Goal: Feedback & Contribution: Leave review/rating

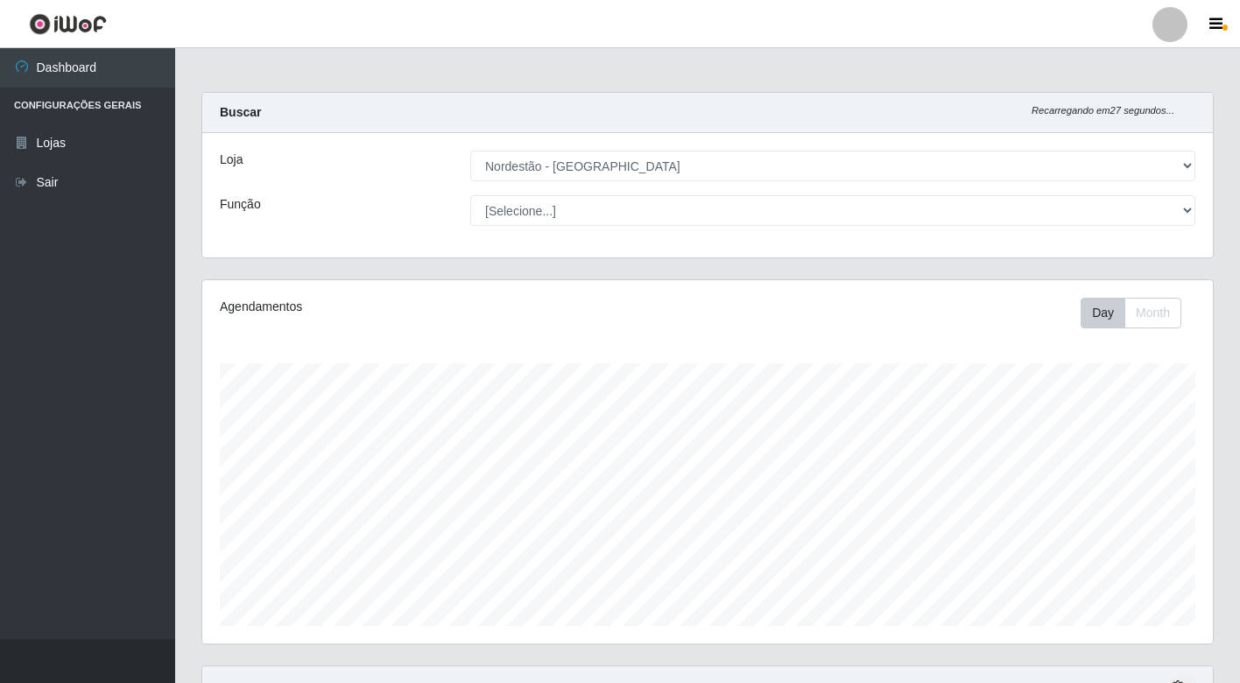
select select "454"
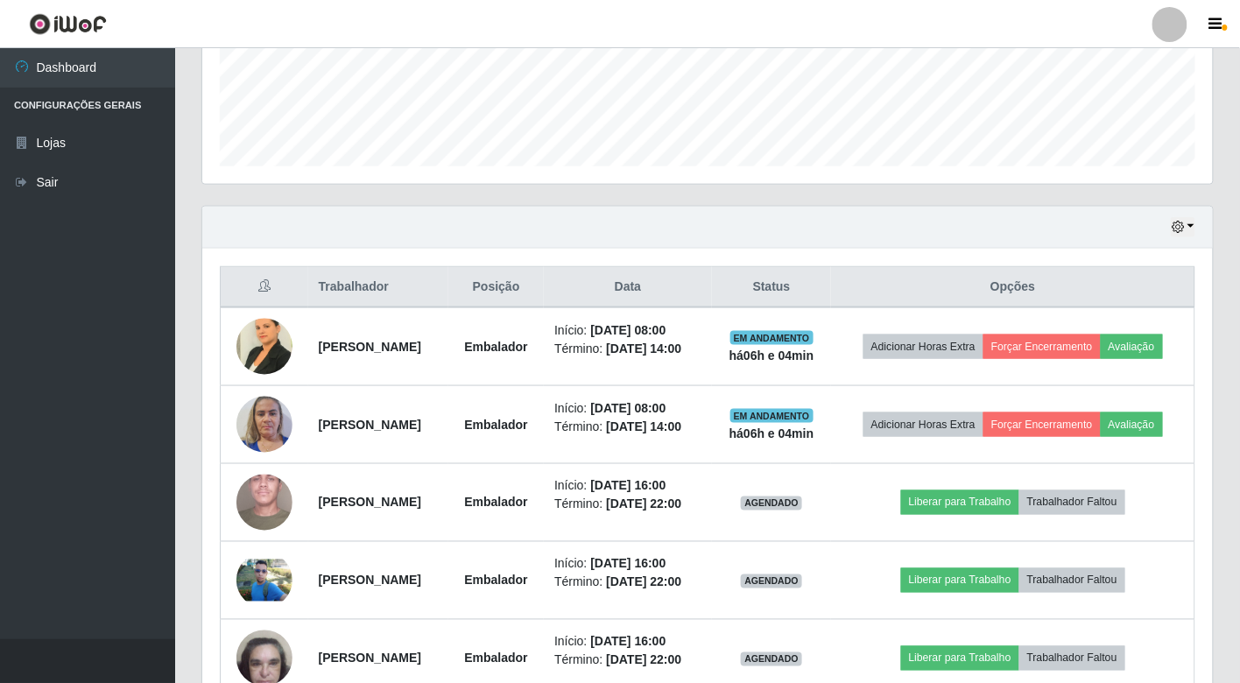
scroll to position [363, 1011]
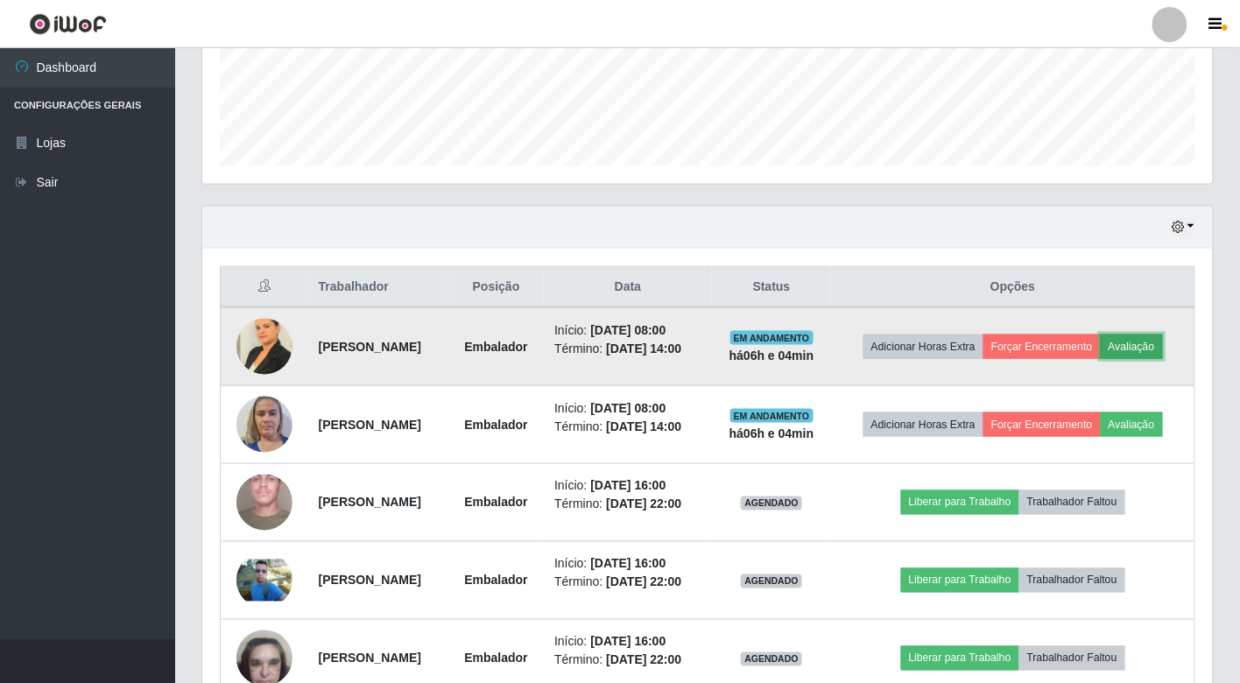
click at [1101, 359] on button "Avaliação" at bounding box center [1132, 347] width 62 height 25
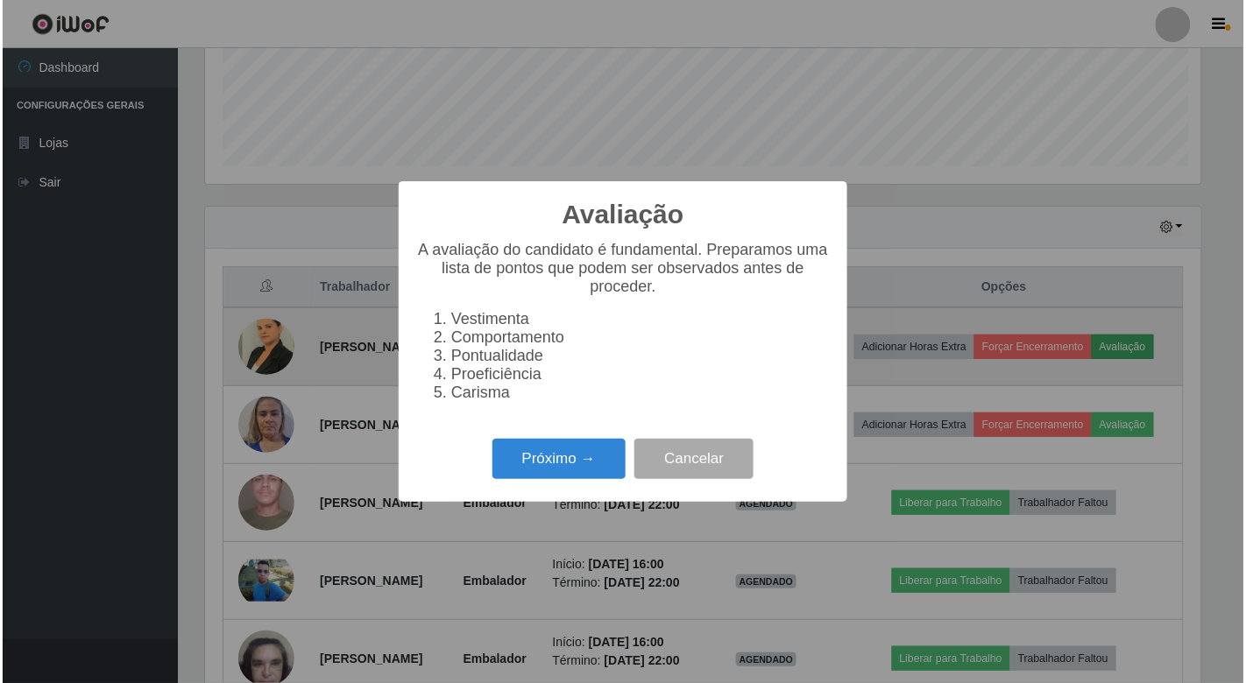
scroll to position [363, 1000]
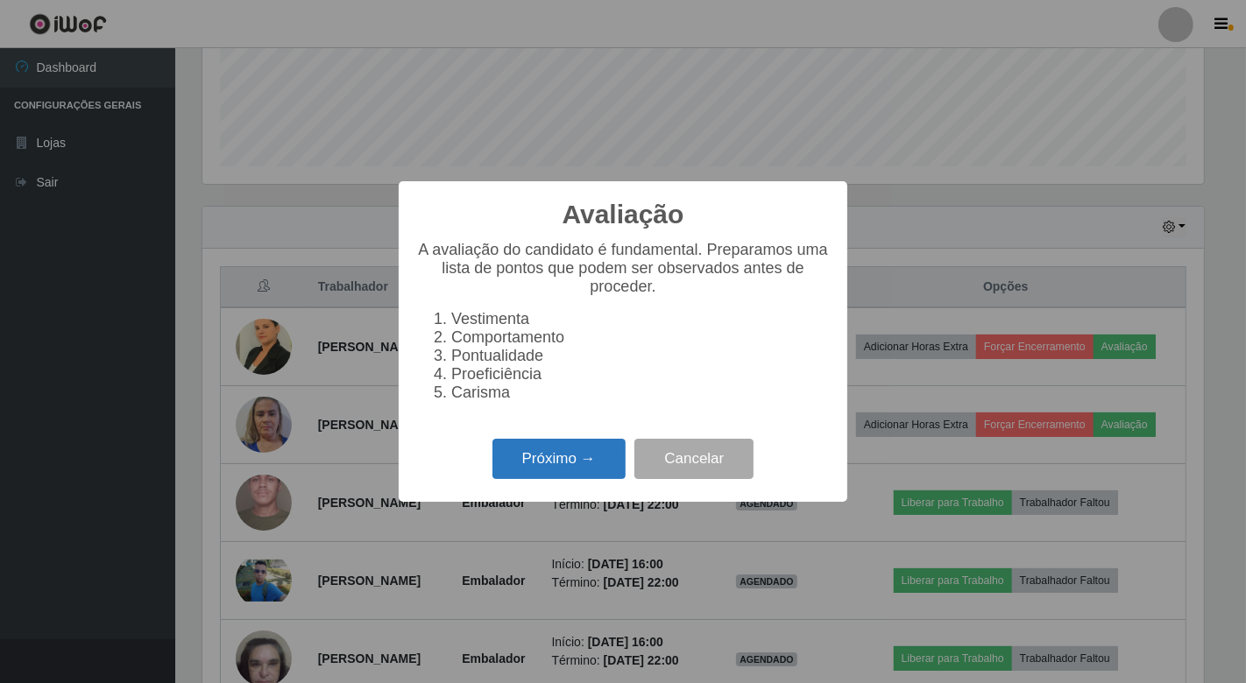
click at [570, 456] on button "Próximo →" at bounding box center [558, 459] width 133 height 41
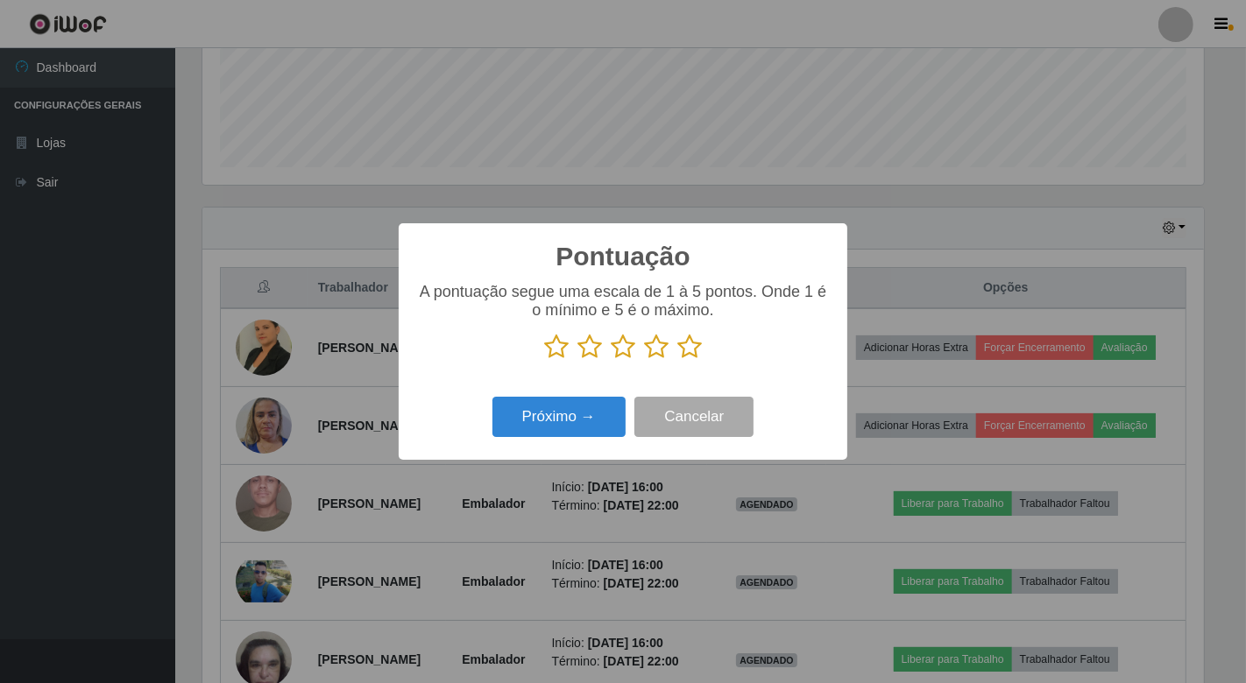
click at [558, 347] on icon at bounding box center [556, 347] width 25 height 26
click at [544, 360] on input "radio" at bounding box center [544, 360] width 0 height 0
click at [587, 349] on icon at bounding box center [589, 347] width 25 height 26
click at [577, 360] on input "radio" at bounding box center [577, 360] width 0 height 0
click at [618, 353] on icon at bounding box center [623, 347] width 25 height 26
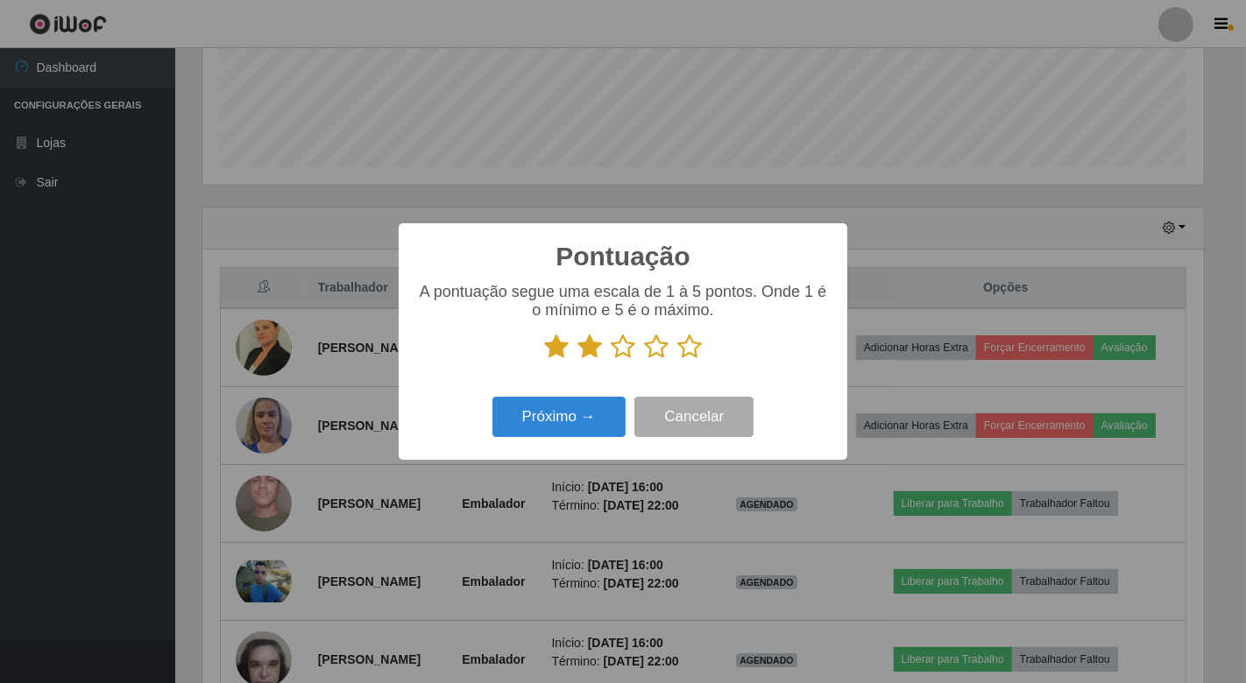
click at [611, 360] on input "radio" at bounding box center [611, 360] width 0 height 0
click at [653, 337] on icon at bounding box center [656, 347] width 25 height 26
click at [644, 360] on input "radio" at bounding box center [644, 360] width 0 height 0
click at [689, 343] on icon at bounding box center [689, 347] width 25 height 26
click at [677, 360] on input "radio" at bounding box center [677, 360] width 0 height 0
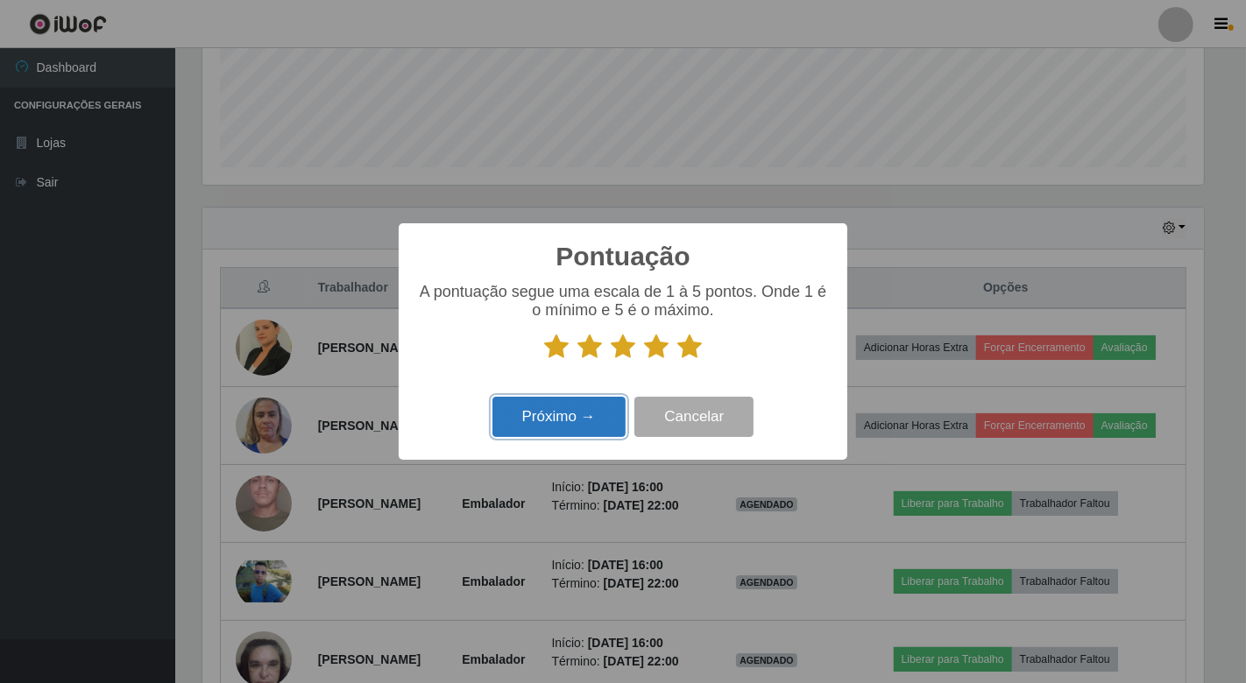
click at [589, 407] on button "Próximo →" at bounding box center [558, 417] width 133 height 41
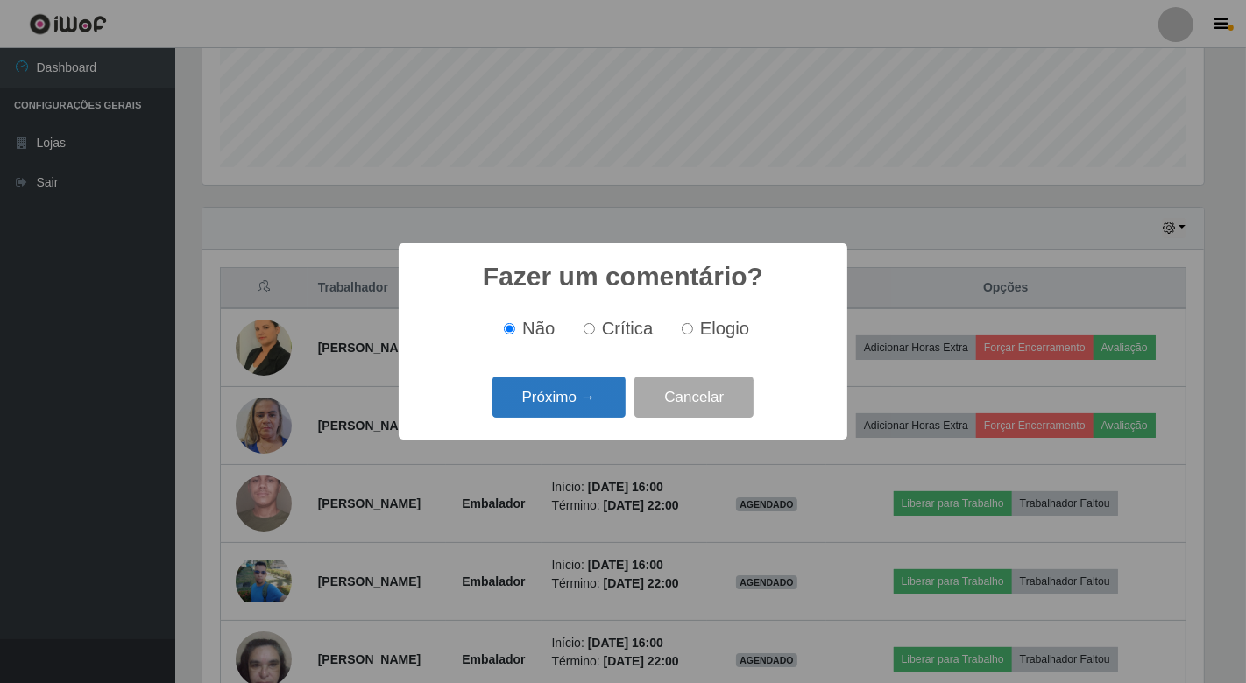
click at [527, 392] on button "Próximo →" at bounding box center [558, 397] width 133 height 41
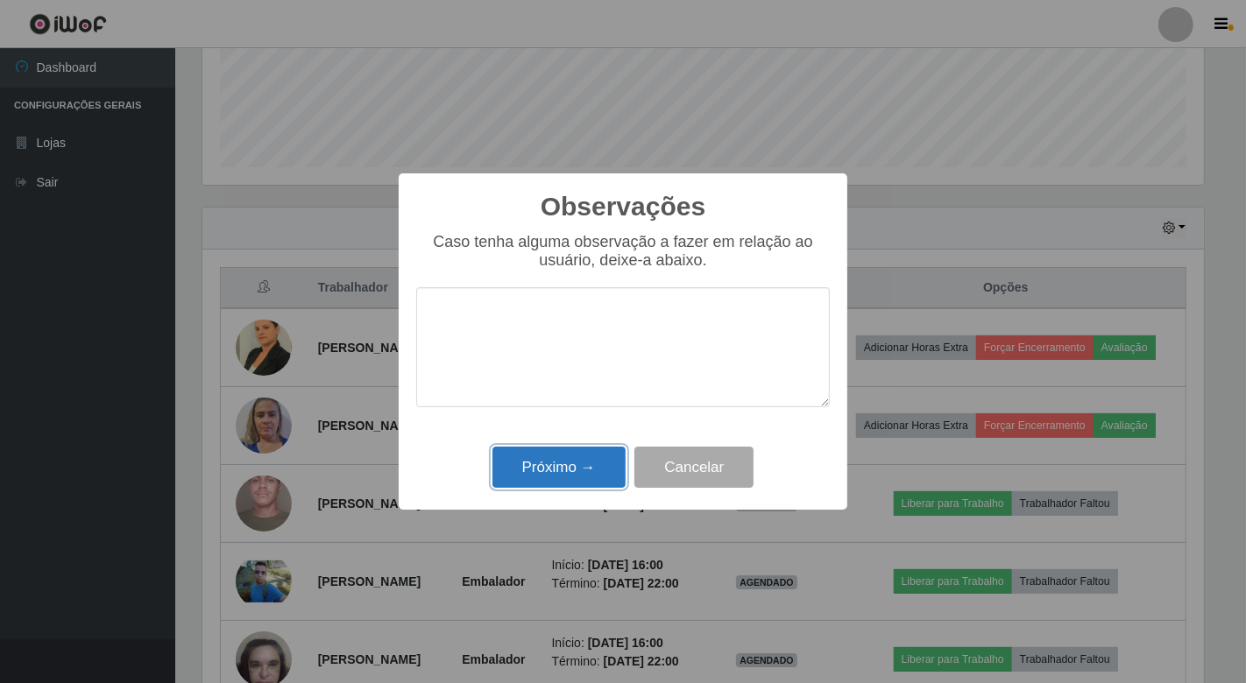
click at [535, 459] on button "Próximo →" at bounding box center [558, 467] width 133 height 41
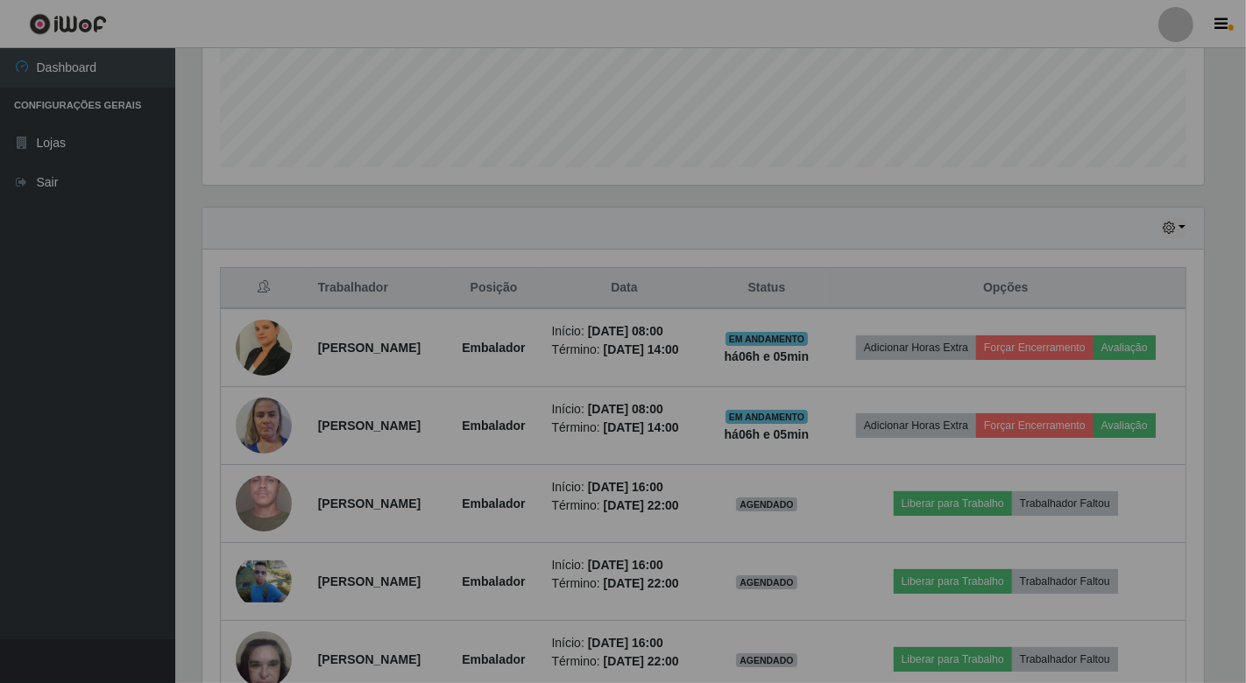
scroll to position [363, 1011]
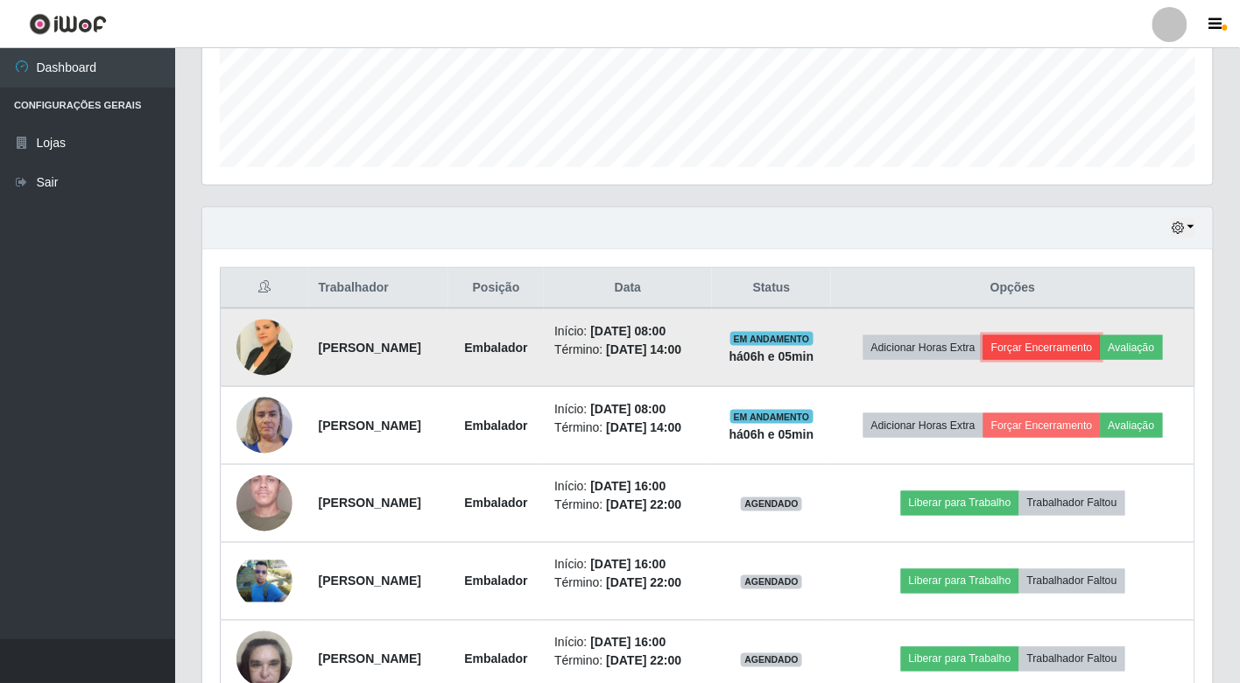
click at [1077, 337] on button "Forçar Encerramento" at bounding box center [1042, 347] width 117 height 25
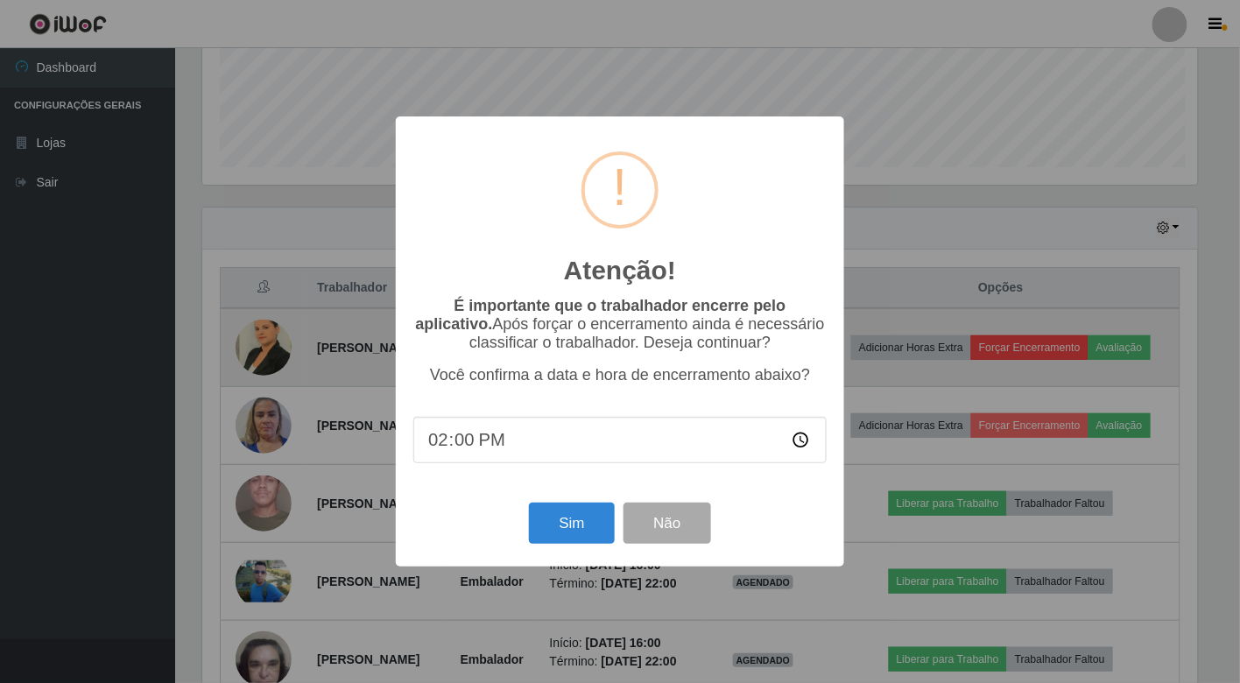
scroll to position [363, 1000]
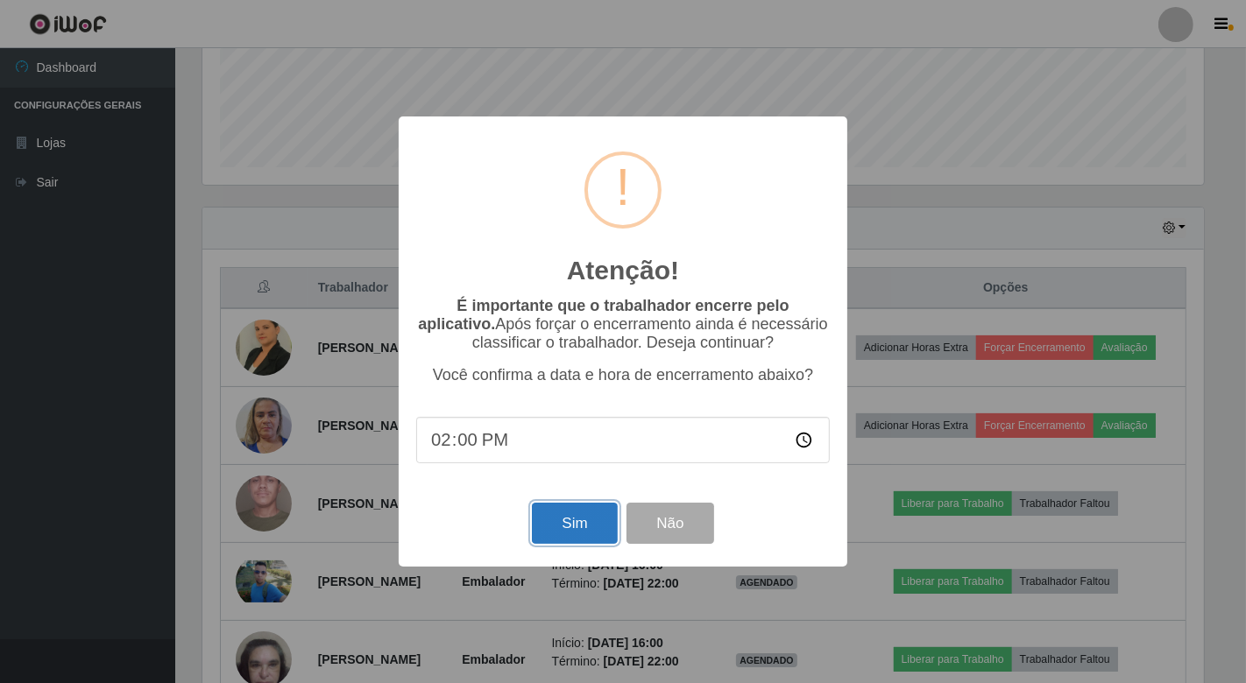
click at [566, 531] on button "Sim" at bounding box center [574, 523] width 85 height 41
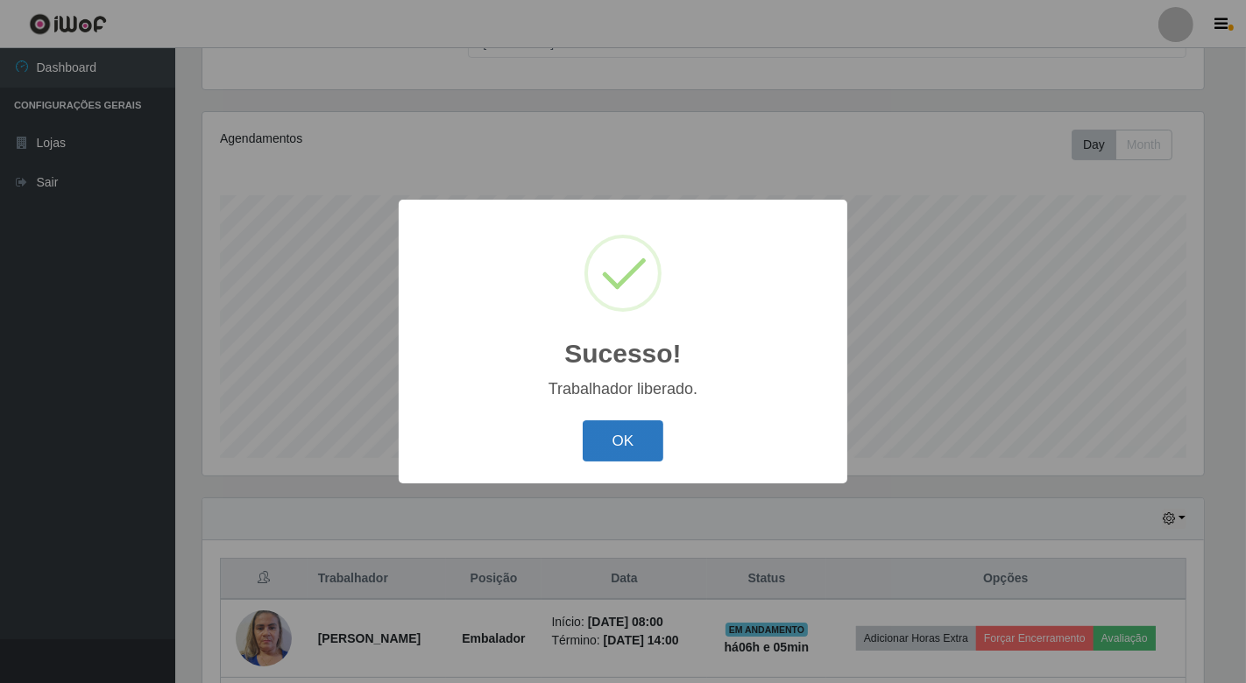
click at [619, 438] on button "OK" at bounding box center [622, 440] width 81 height 41
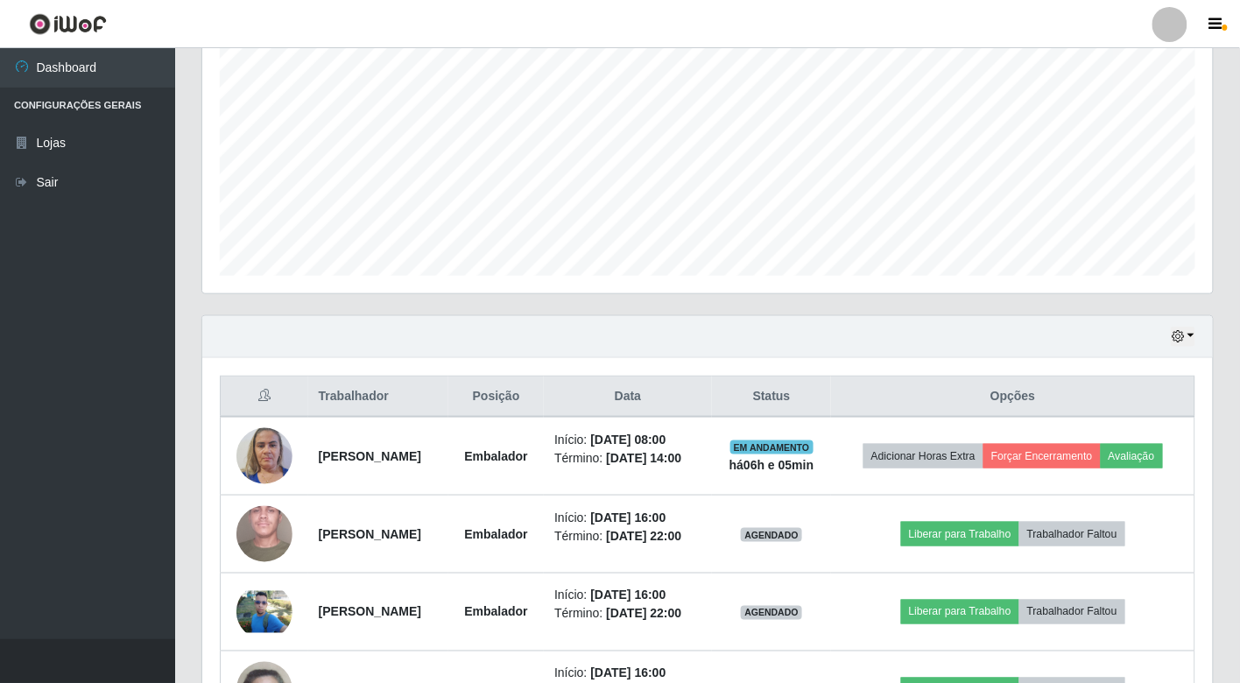
scroll to position [363, 0]
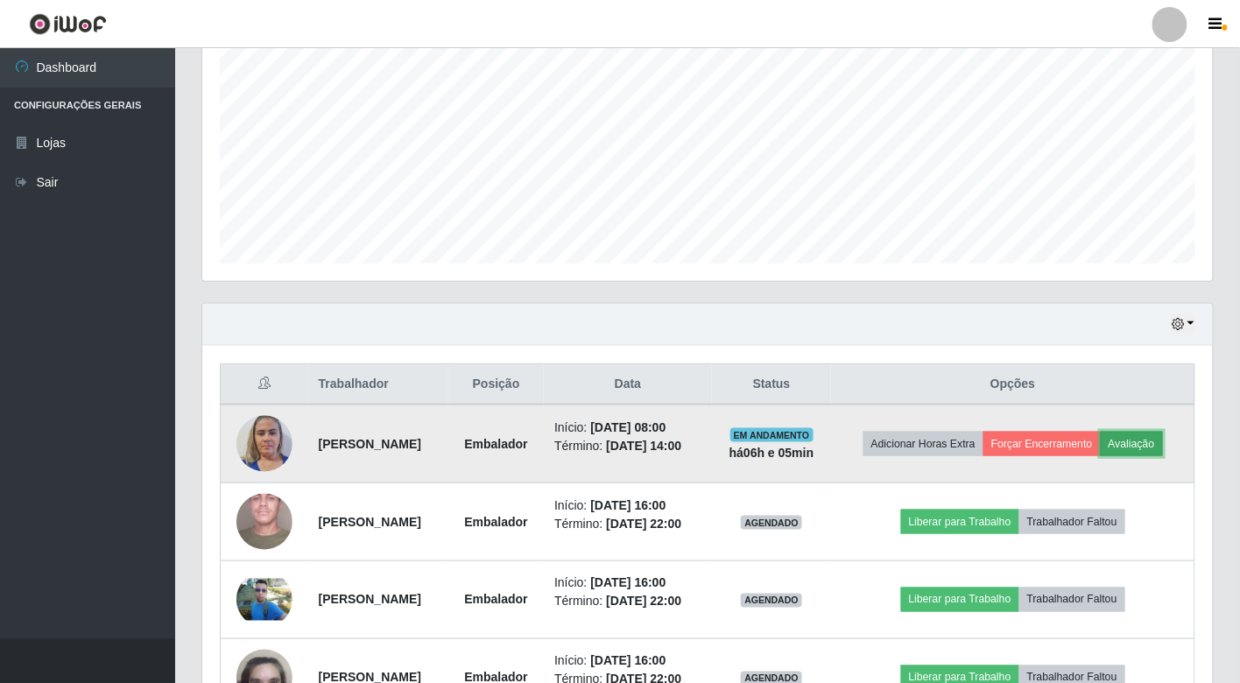
click at [1101, 456] on button "Avaliação" at bounding box center [1132, 444] width 62 height 25
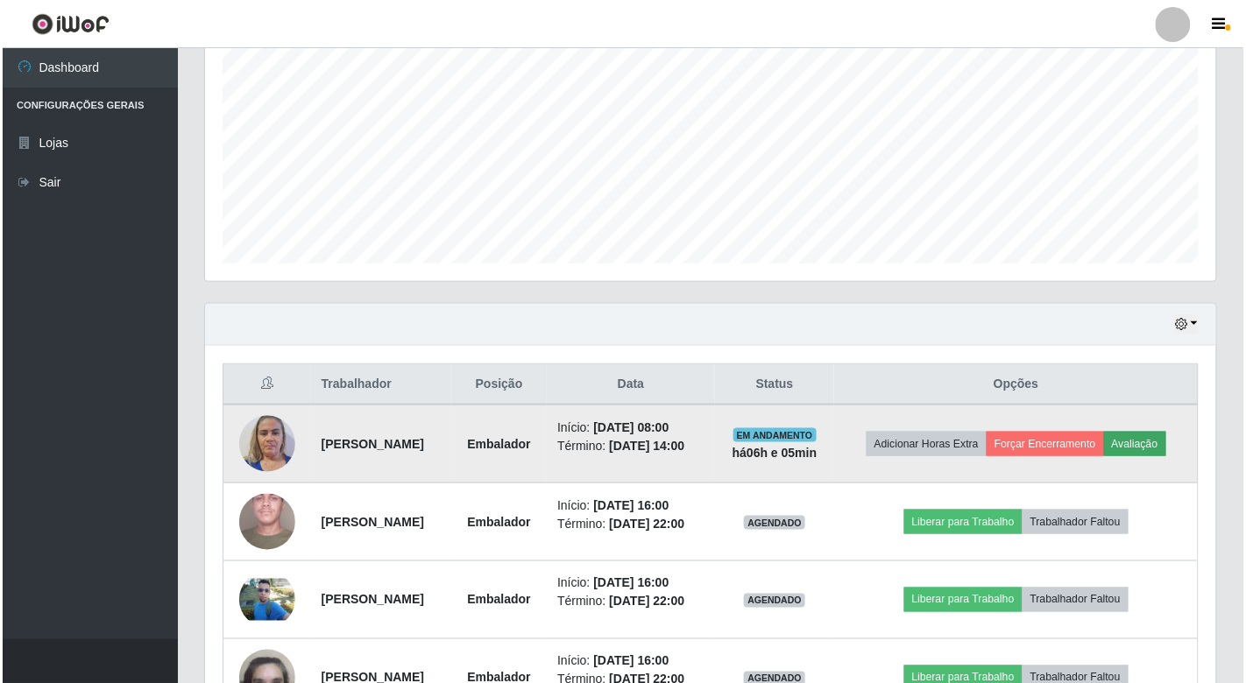
scroll to position [363, 1000]
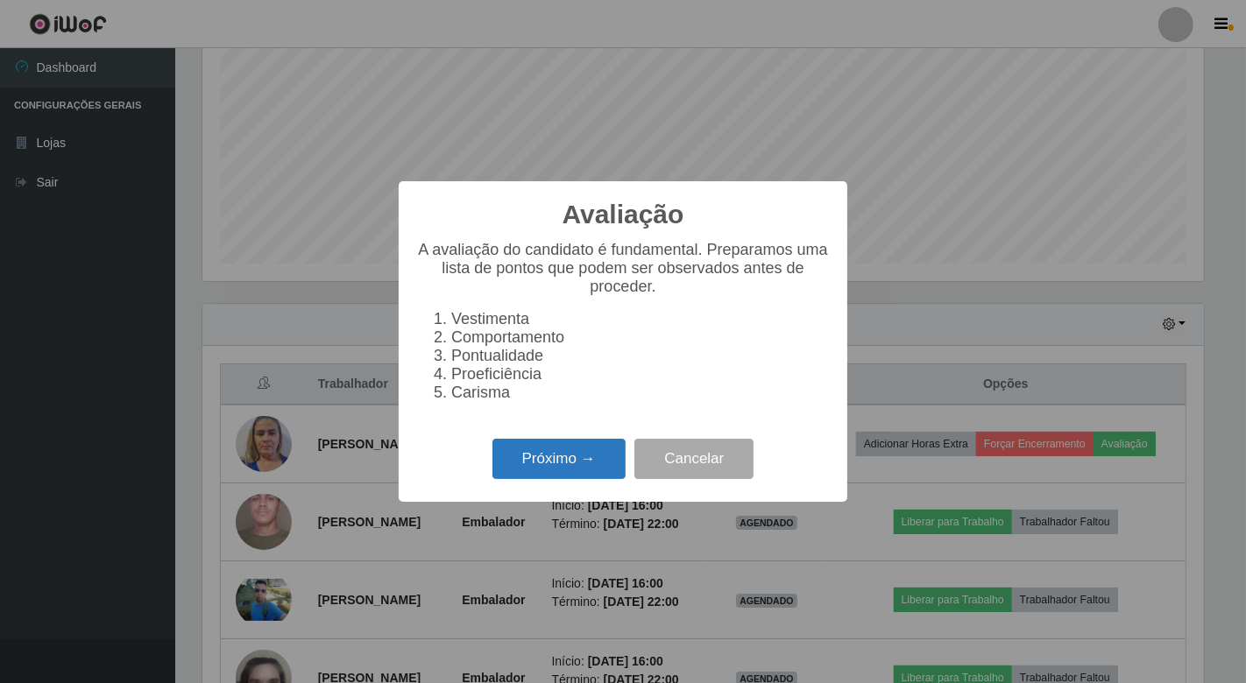
click at [549, 461] on button "Próximo →" at bounding box center [558, 459] width 133 height 41
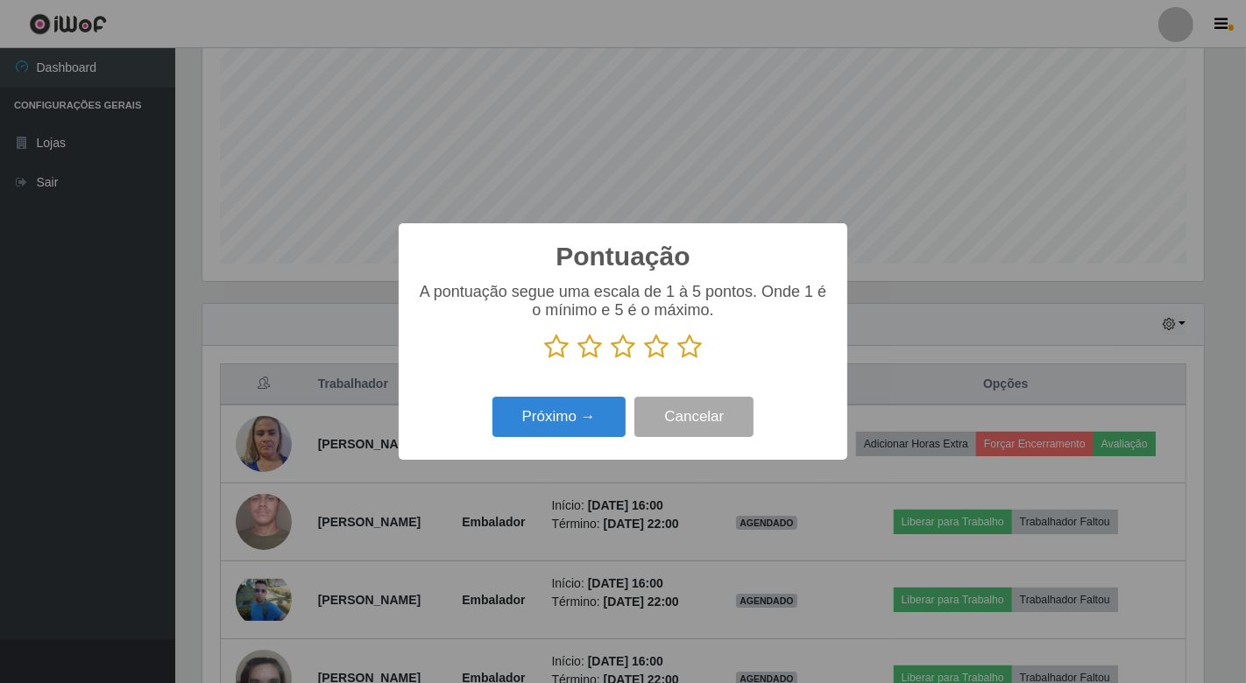
click at [555, 348] on icon at bounding box center [556, 347] width 25 height 26
click at [544, 360] on input "radio" at bounding box center [544, 360] width 0 height 0
click at [588, 347] on icon at bounding box center [589, 347] width 25 height 26
click at [577, 360] on input "radio" at bounding box center [577, 360] width 0 height 0
click at [625, 345] on icon at bounding box center [623, 347] width 25 height 26
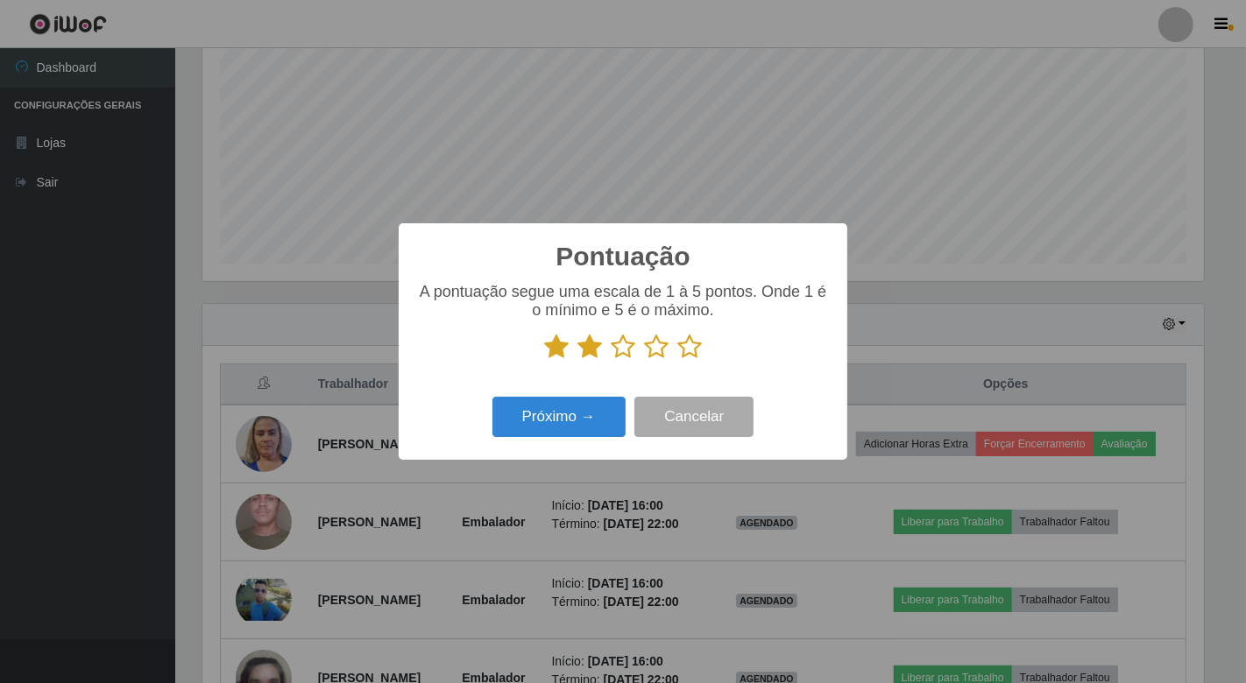
click at [611, 360] on input "radio" at bounding box center [611, 360] width 0 height 0
click at [652, 346] on icon at bounding box center [656, 347] width 25 height 26
click at [644, 360] on input "radio" at bounding box center [644, 360] width 0 height 0
drag, startPoint x: 686, startPoint y: 345, endPoint x: 607, endPoint y: 386, distance: 88.9
click at [686, 346] on icon at bounding box center [689, 347] width 25 height 26
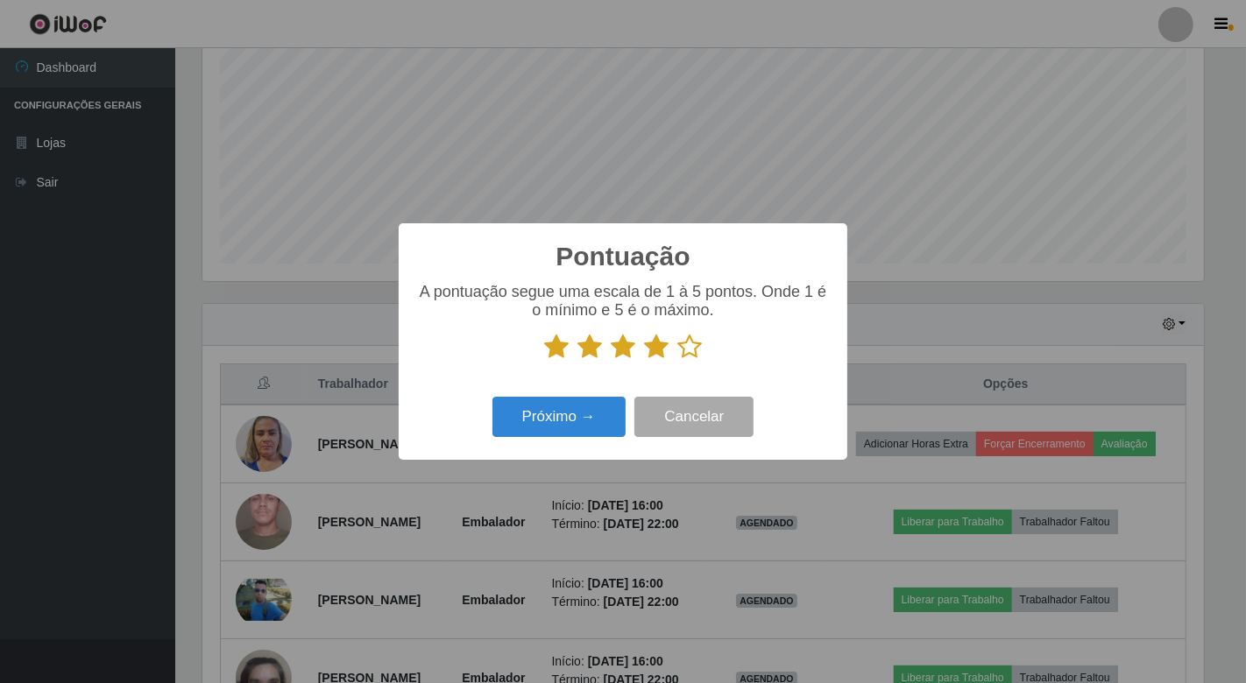
click at [677, 360] on input "radio" at bounding box center [677, 360] width 0 height 0
click at [563, 407] on button "Próximo →" at bounding box center [558, 417] width 133 height 41
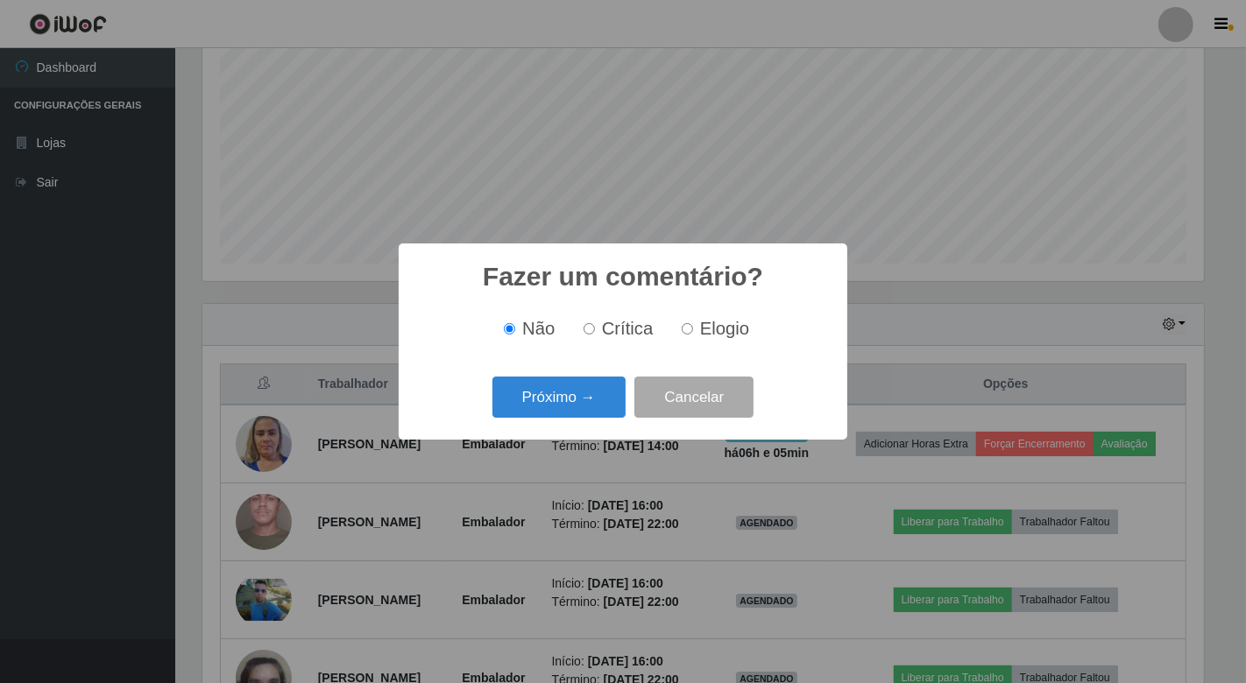
click at [563, 407] on button "Próximo →" at bounding box center [558, 397] width 133 height 41
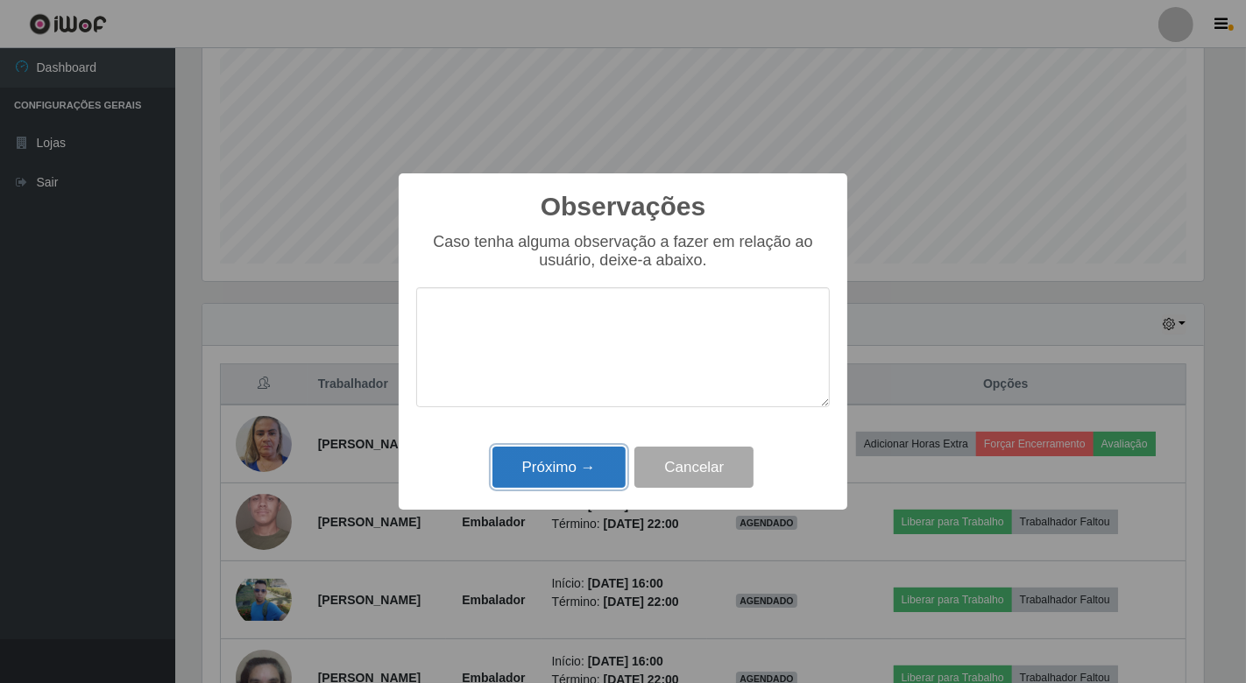
click at [561, 452] on button "Próximo →" at bounding box center [558, 467] width 133 height 41
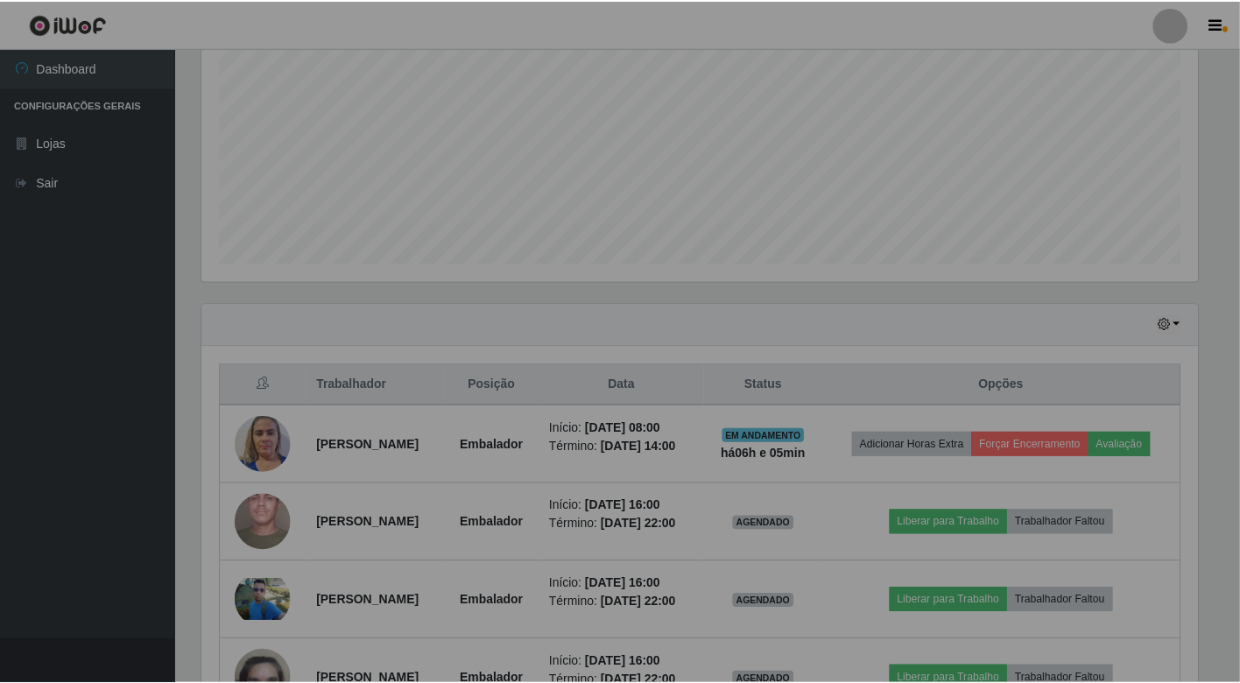
scroll to position [363, 1011]
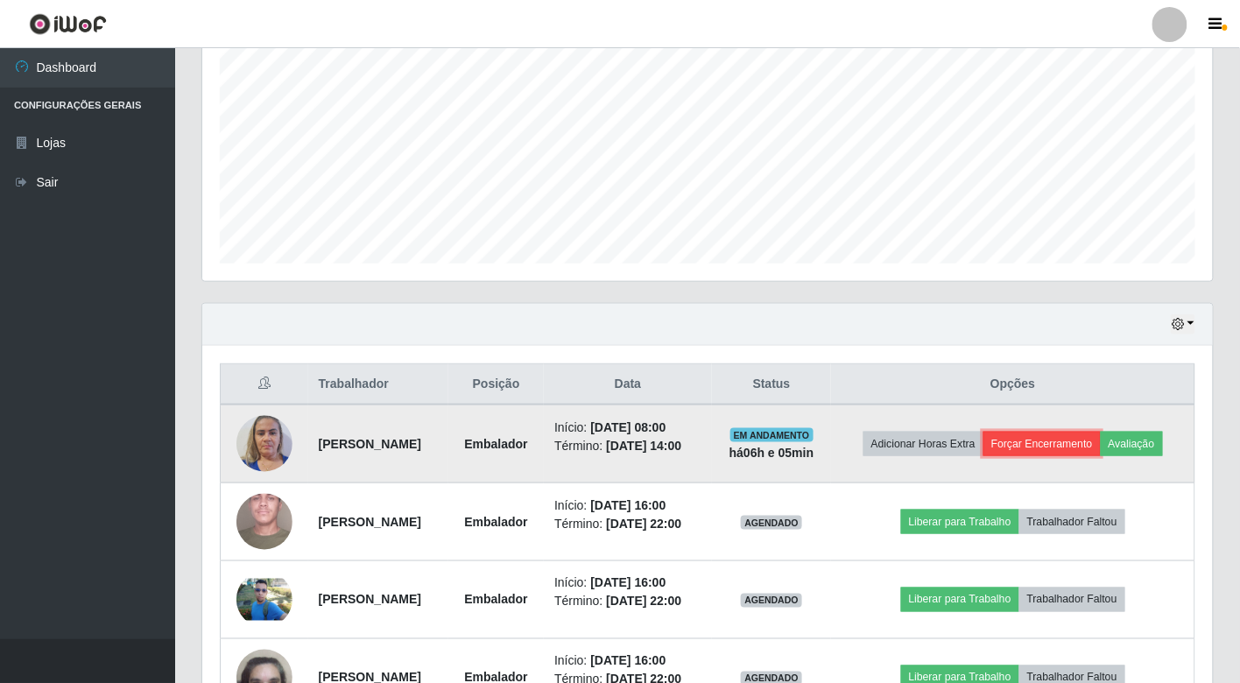
click at [1101, 434] on button "Forçar Encerramento" at bounding box center [1042, 444] width 117 height 25
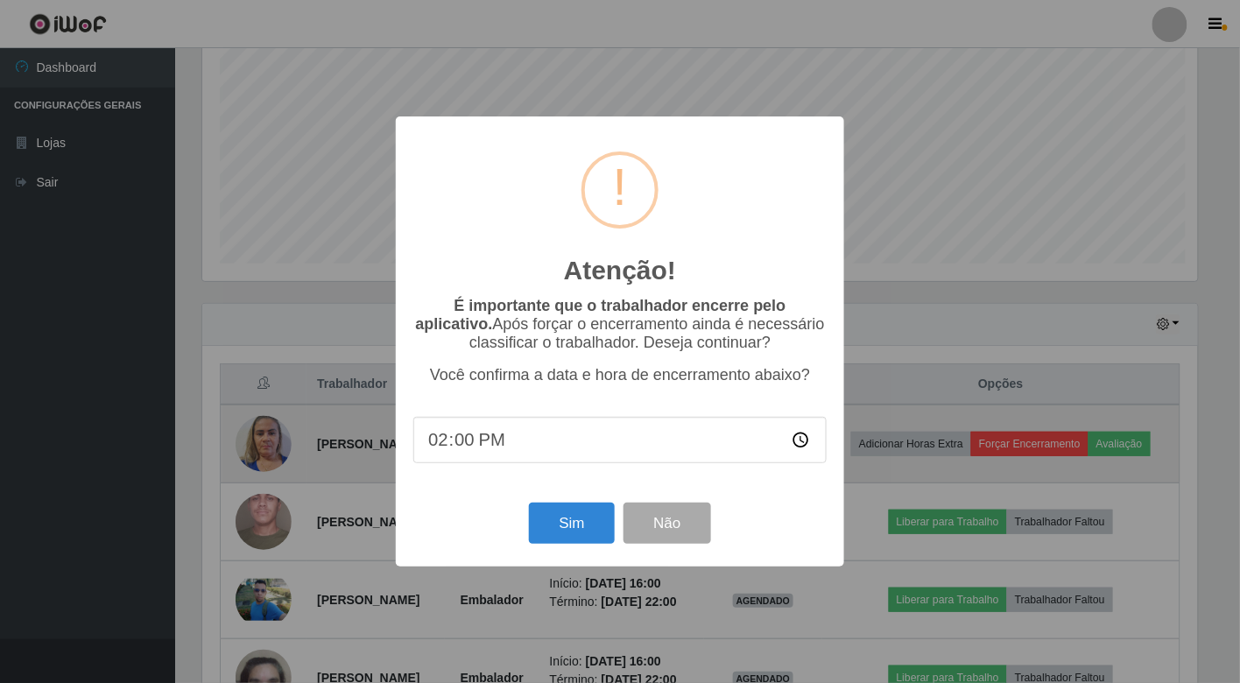
scroll to position [363, 1000]
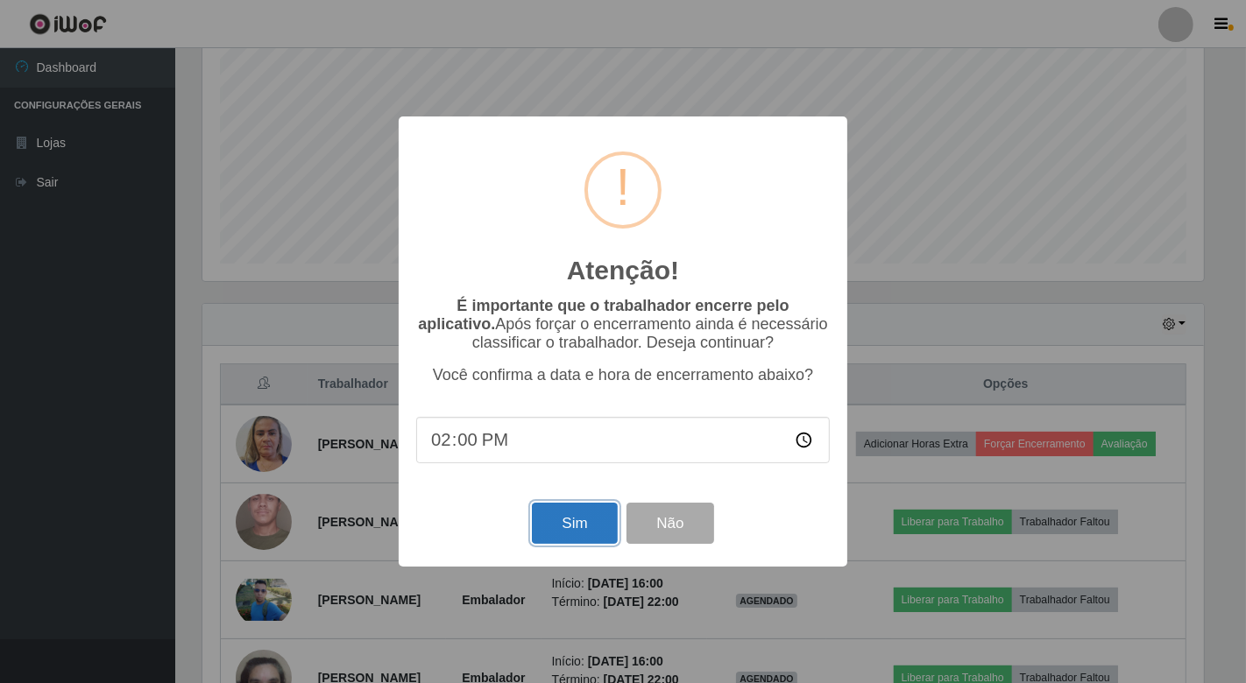
click at [587, 517] on button "Sim" at bounding box center [574, 523] width 85 height 41
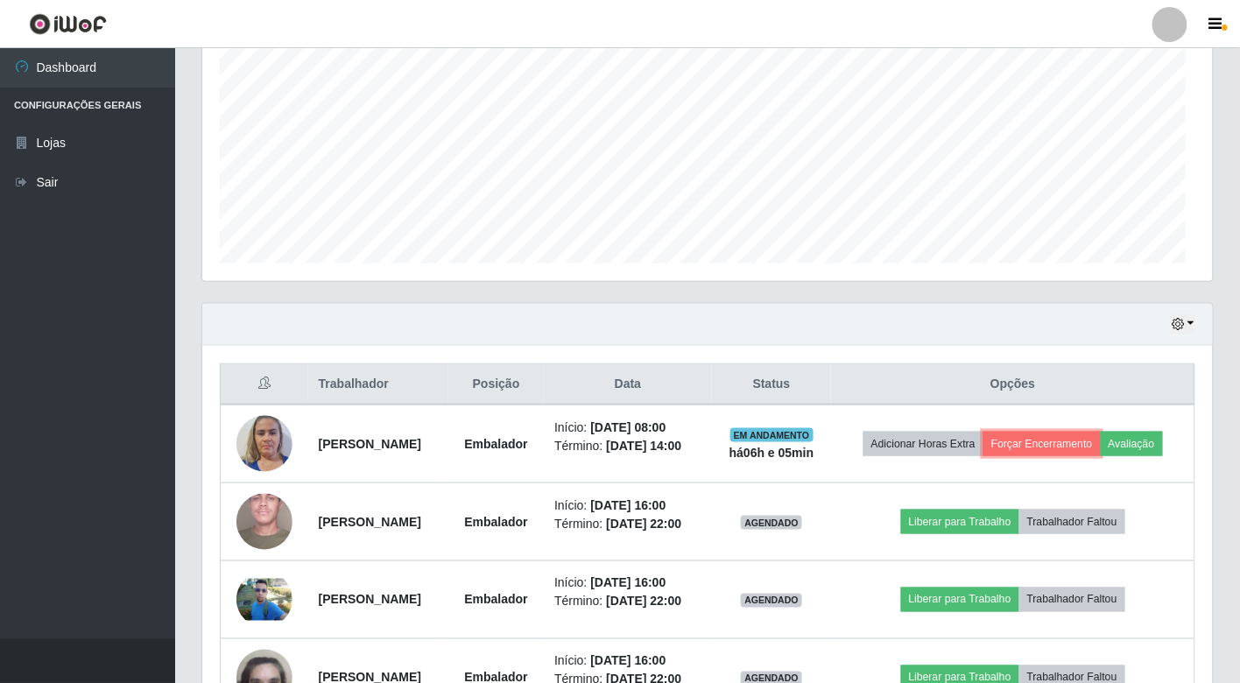
scroll to position [0, 0]
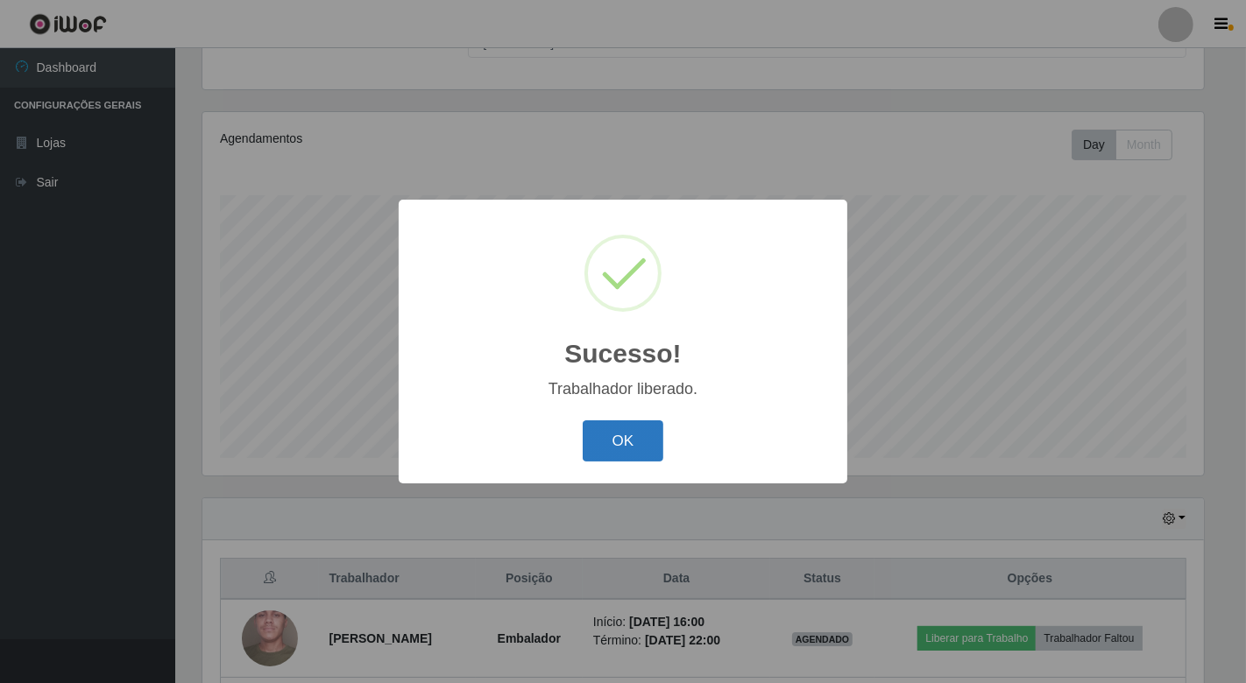
click at [624, 443] on button "OK" at bounding box center [622, 440] width 81 height 41
